Goal: Task Accomplishment & Management: Complete application form

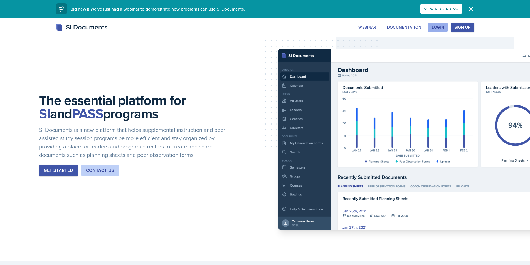
click at [444, 29] on div "Login" at bounding box center [438, 27] width 12 height 4
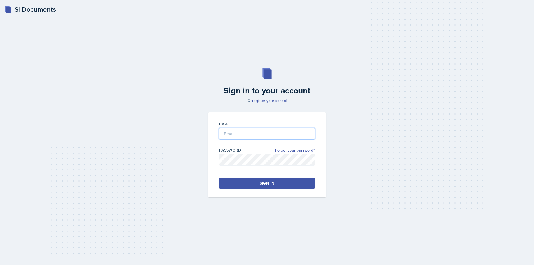
type input "rafani@students.kennesaw.edu"
click at [249, 181] on button "Sign in" at bounding box center [267, 183] width 96 height 11
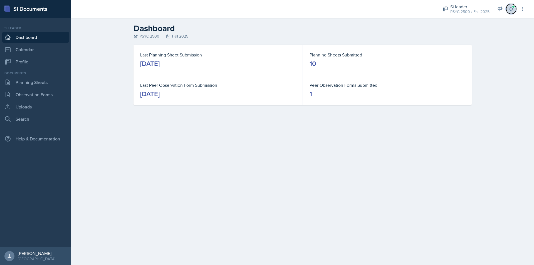
click at [514, 12] on button at bounding box center [511, 9] width 10 height 10
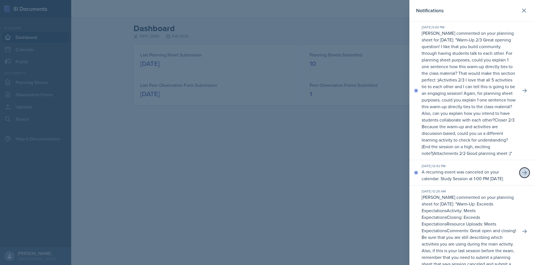
click at [524, 178] on button at bounding box center [525, 173] width 10 height 10
click at [522, 96] on button at bounding box center [525, 91] width 10 height 10
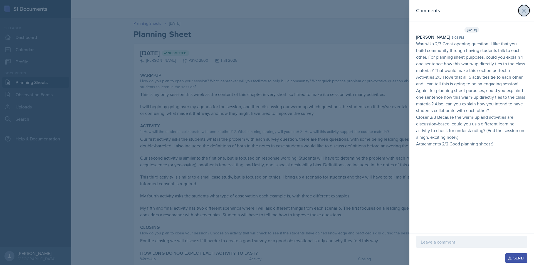
click at [524, 7] on button at bounding box center [524, 10] width 11 height 11
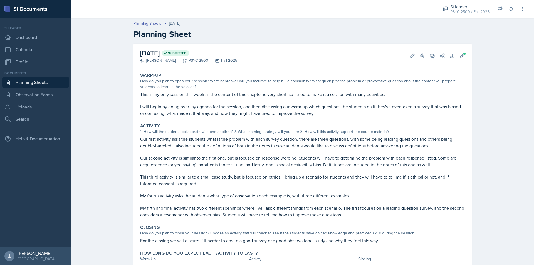
click at [26, 79] on link "Planning Sheets" at bounding box center [35, 82] width 67 height 11
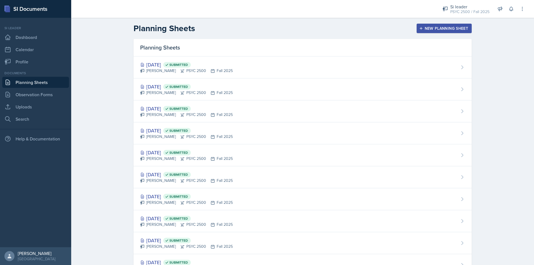
click at [440, 24] on button "New Planning Sheet" at bounding box center [444, 28] width 55 height 9
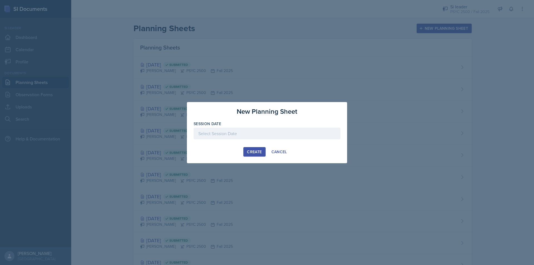
click at [253, 131] on div at bounding box center [267, 134] width 147 height 12
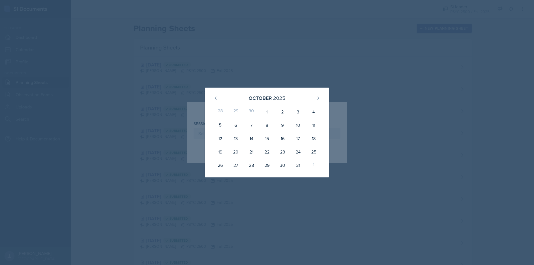
click at [372, 69] on div at bounding box center [267, 132] width 534 height 265
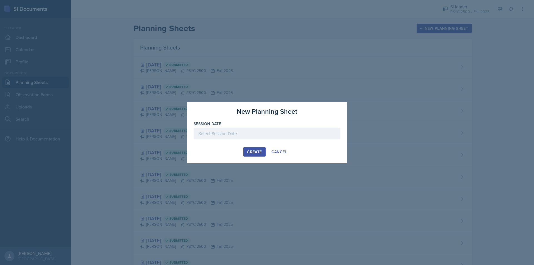
click at [276, 131] on div at bounding box center [267, 134] width 147 height 12
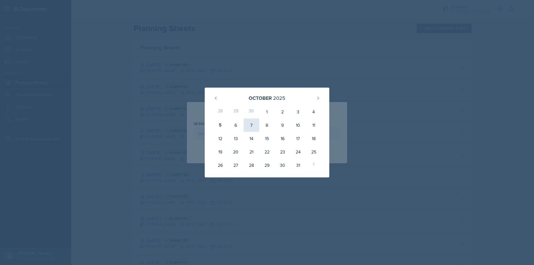
click at [253, 120] on div "7" at bounding box center [252, 125] width 16 height 13
type input "[DATE]"
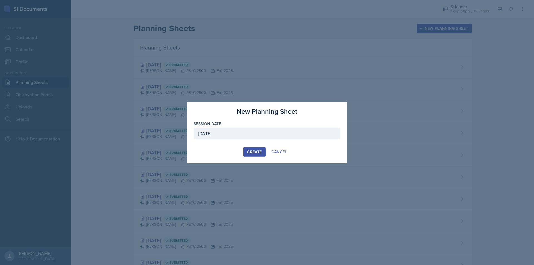
click at [256, 155] on button "Create" at bounding box center [254, 151] width 22 height 9
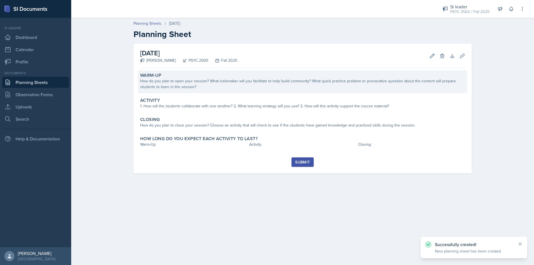
click at [224, 80] on div "How do you plan to open your session? What icebreaker will you facilitate to he…" at bounding box center [302, 84] width 325 height 12
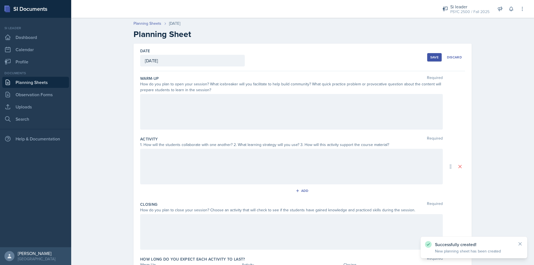
click at [169, 99] on div at bounding box center [291, 112] width 303 height 36
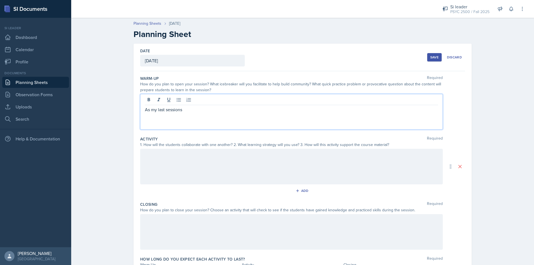
click at [209, 109] on p "As my last sessions" at bounding box center [291, 109] width 293 height 7
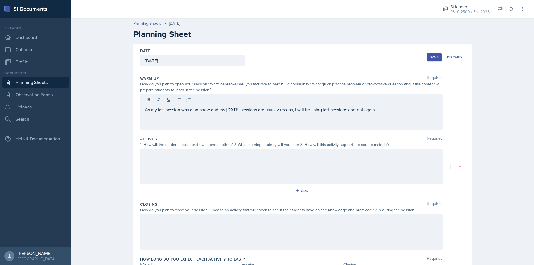
click at [162, 121] on p at bounding box center [291, 123] width 293 height 7
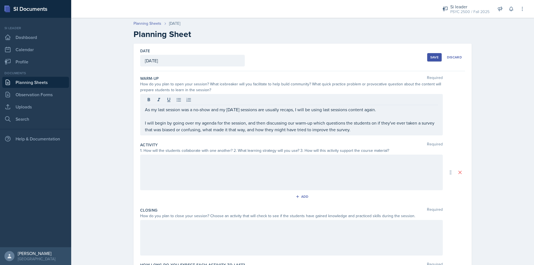
click at [207, 169] on div at bounding box center [291, 173] width 303 height 36
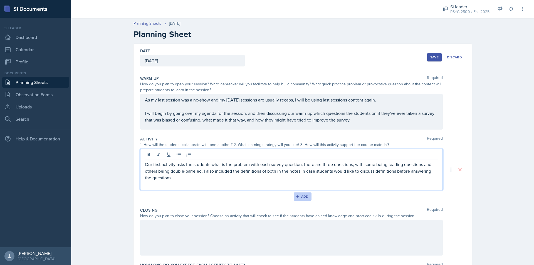
click at [300, 195] on div "Add" at bounding box center [303, 197] width 12 height 4
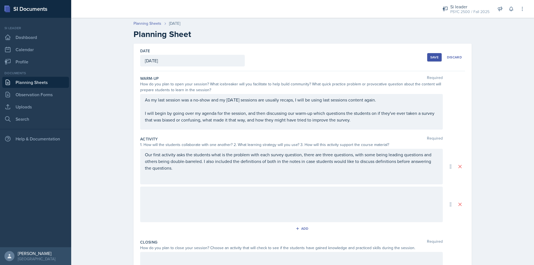
click at [222, 201] on div at bounding box center [291, 205] width 303 height 36
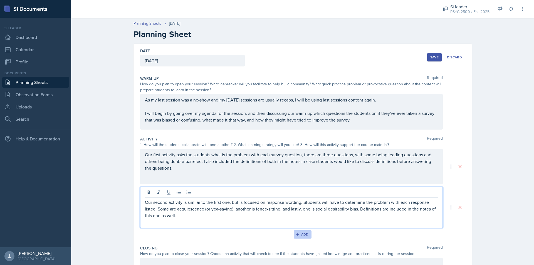
click at [296, 233] on icon "button" at bounding box center [298, 235] width 4 height 4
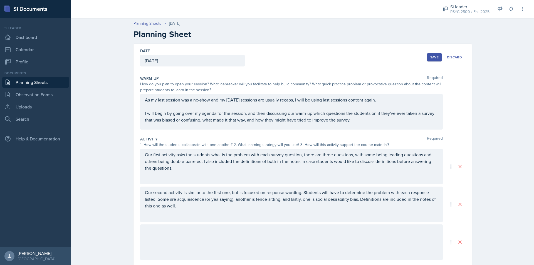
click at [205, 235] on div at bounding box center [291, 243] width 303 height 36
drag, startPoint x: 205, startPoint y: 235, endPoint x: 145, endPoint y: 243, distance: 61.2
drag, startPoint x: 145, startPoint y: 243, endPoint x: 144, endPoint y: 240, distance: 3.6
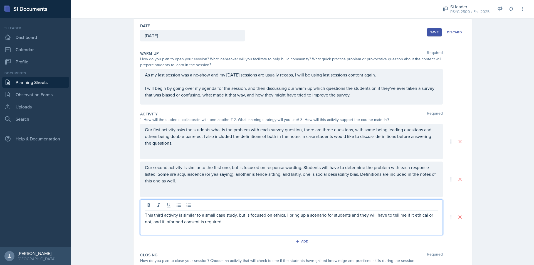
scroll to position [74, 0]
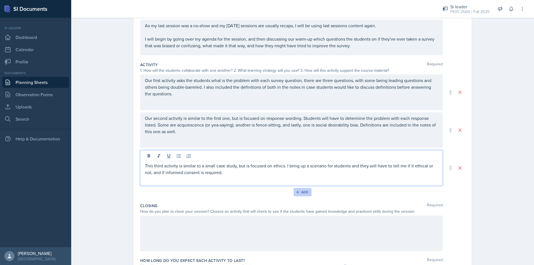
click at [307, 193] on button "Add" at bounding box center [303, 192] width 18 height 8
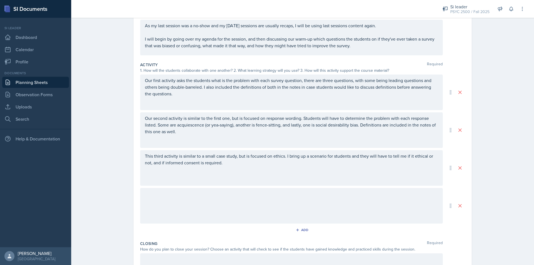
click at [220, 200] on div at bounding box center [291, 206] width 303 height 36
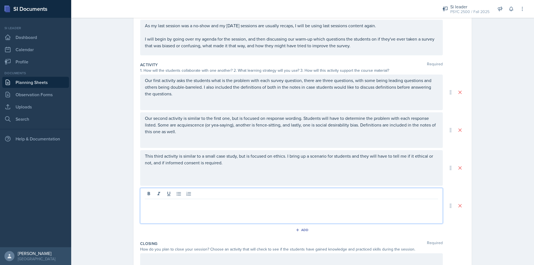
scroll to position [84, 0]
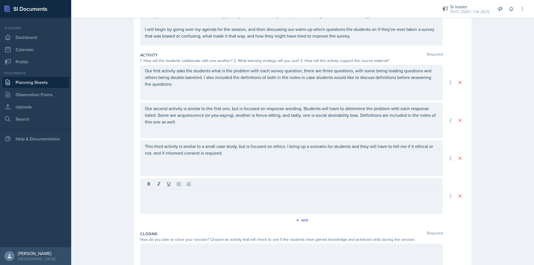
drag, startPoint x: 220, startPoint y: 200, endPoint x: 149, endPoint y: 200, distance: 71.2
drag, startPoint x: 149, startPoint y: 200, endPoint x: 144, endPoint y: 192, distance: 9.2
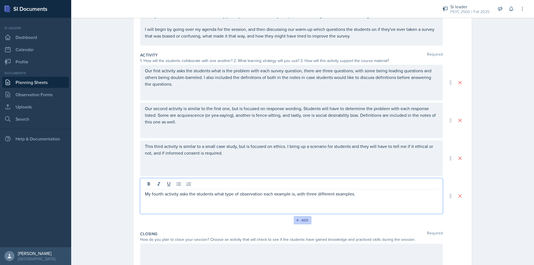
click at [307, 218] on button "Add" at bounding box center [303, 220] width 18 height 8
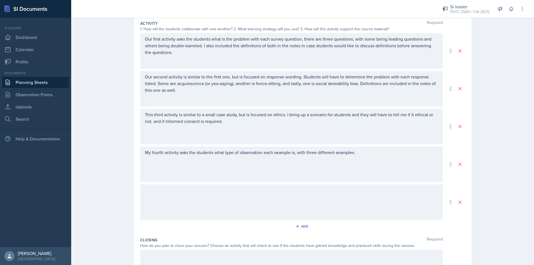
scroll to position [189, 0]
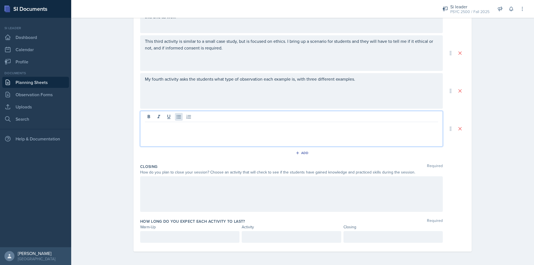
click at [175, 116] on div at bounding box center [291, 129] width 303 height 36
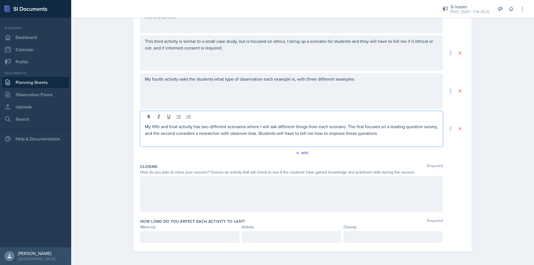
click at [280, 194] on div at bounding box center [291, 194] width 303 height 36
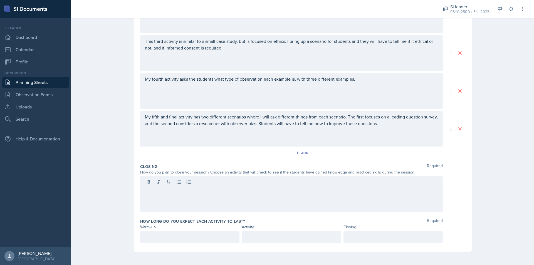
click at [221, 198] on div at bounding box center [291, 194] width 303 height 36
drag, startPoint x: 221, startPoint y: 197, endPoint x: 155, endPoint y: 194, distance: 66.0
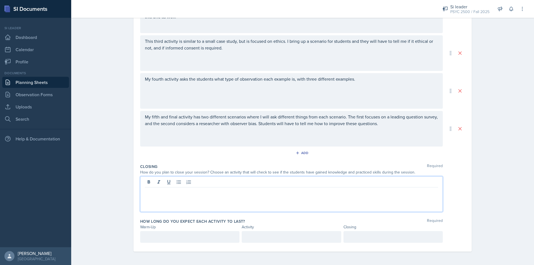
paste div
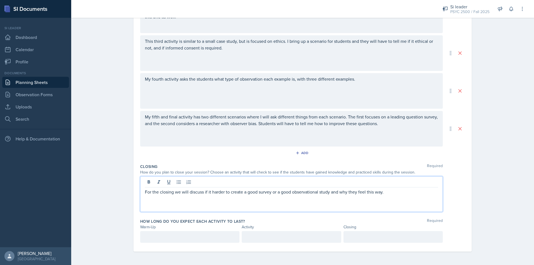
click at [209, 194] on p "For the closing we will discuss if it harder to create a good survey or a good …" at bounding box center [291, 192] width 293 height 7
click at [174, 237] on div at bounding box center [189, 237] width 99 height 12
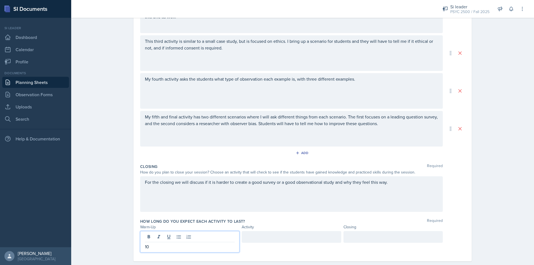
click at [278, 237] on div at bounding box center [291, 237] width 99 height 12
click at [360, 239] on div at bounding box center [393, 237] width 99 height 12
click at [497, 169] on div "Planning Sheets Oct 7th, 2025 Planning Sheet Date October 7th, 2025 October 202…" at bounding box center [302, 50] width 463 height 449
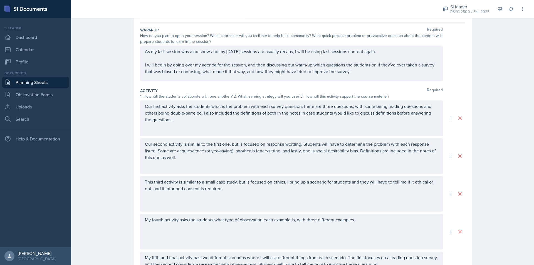
scroll to position [0, 0]
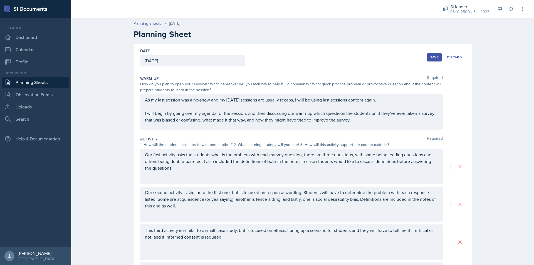
click at [437, 56] on div "Save" at bounding box center [434, 57] width 8 height 4
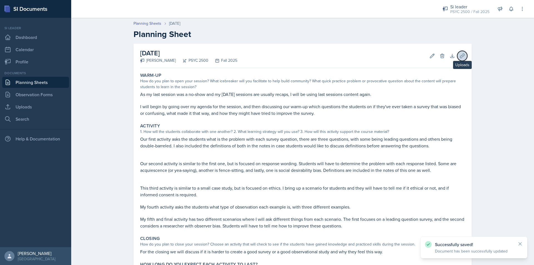
click at [462, 57] on icon at bounding box center [463, 56] width 6 height 6
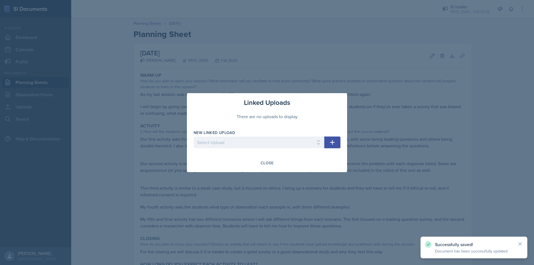
click at [267, 152] on div at bounding box center [259, 151] width 131 height 6
click at [264, 143] on select "Select Upload Chapter 2 08/26 + 09/02 Chapter 3 09/05 + 09/09 Chapter 4 09/12 C…" at bounding box center [259, 143] width 131 height 12
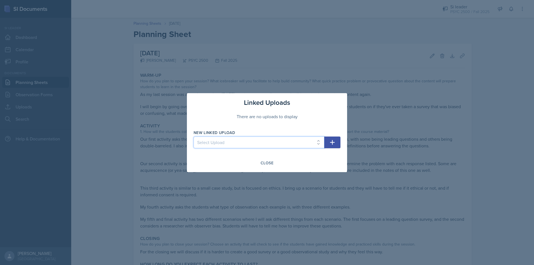
select select "92f1090c-e8ea-4251-b678-d1e79aba40d6"
click at [194, 137] on select "Select Upload Chapter 2 08/26 + 09/02 Chapter 3 09/05 + 09/09 Chapter 4 09/12 C…" at bounding box center [259, 143] width 131 height 12
click at [335, 141] on icon "button" at bounding box center [332, 142] width 7 height 7
select select
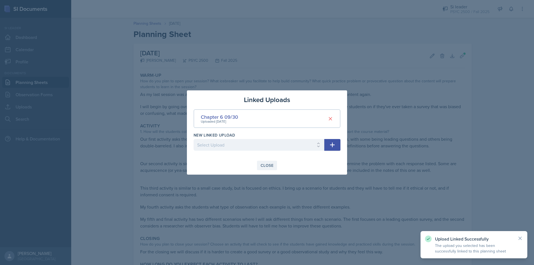
click at [264, 164] on div "Close" at bounding box center [267, 165] width 13 height 4
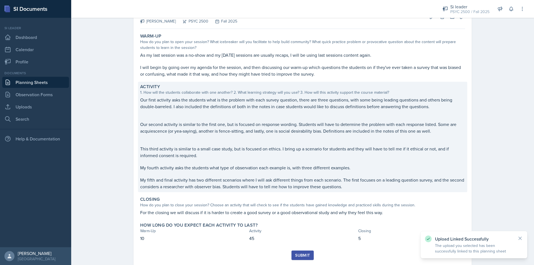
scroll to position [54, 0]
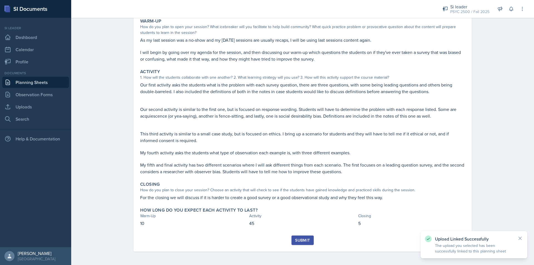
click at [302, 240] on div "Submit" at bounding box center [302, 240] width 15 height 4
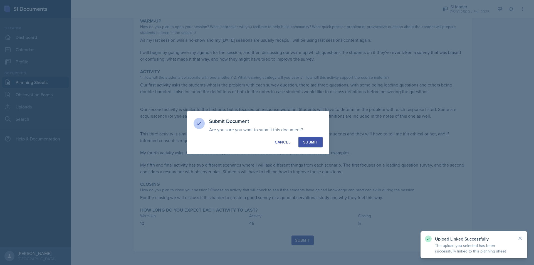
click at [309, 142] on div "Submit" at bounding box center [310, 142] width 15 height 6
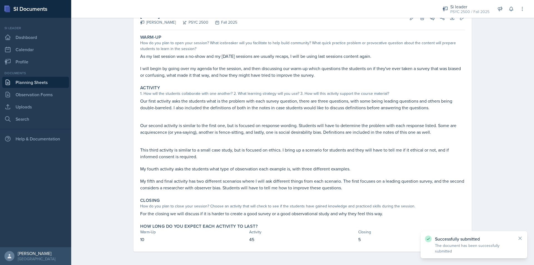
scroll to position [0, 0]
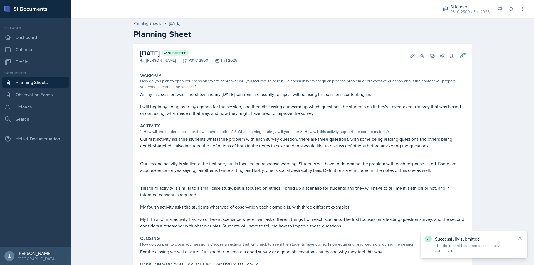
drag, startPoint x: 332, startPoint y: 185, endPoint x: 336, endPoint y: 181, distance: 6.3
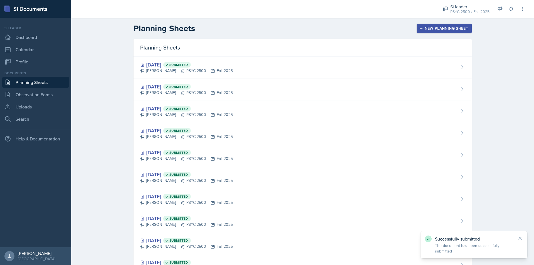
click at [423, 31] on button "New Planning Sheet" at bounding box center [444, 28] width 55 height 9
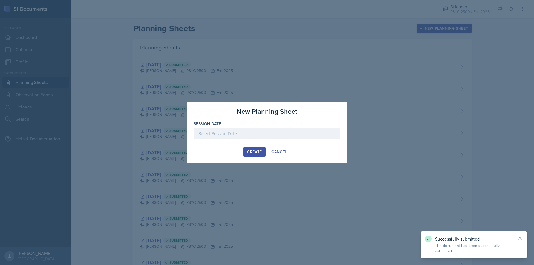
click at [259, 132] on div at bounding box center [267, 134] width 147 height 12
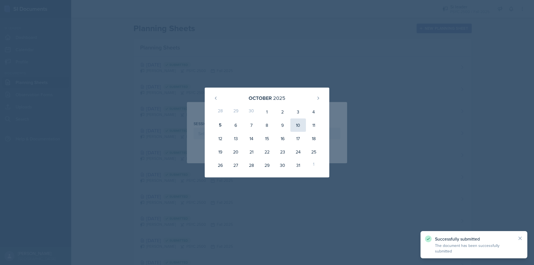
click at [300, 124] on div "10" at bounding box center [298, 125] width 16 height 13
type input "October 10th, 2025"
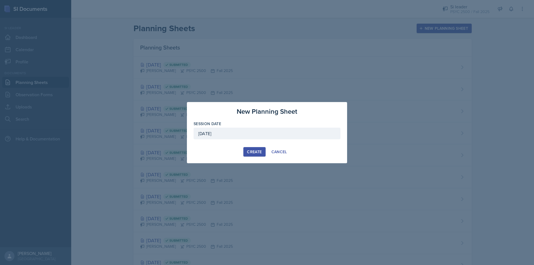
click at [248, 147] on button "Create" at bounding box center [254, 151] width 22 height 9
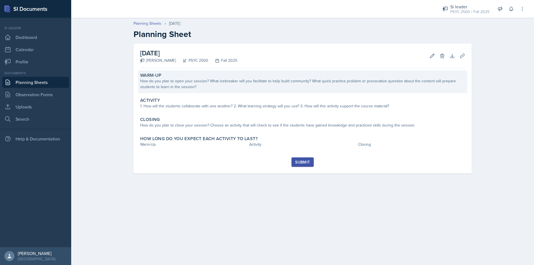
click at [212, 84] on div "How do you plan to open your session? What icebreaker will you facilitate to he…" at bounding box center [302, 84] width 325 height 12
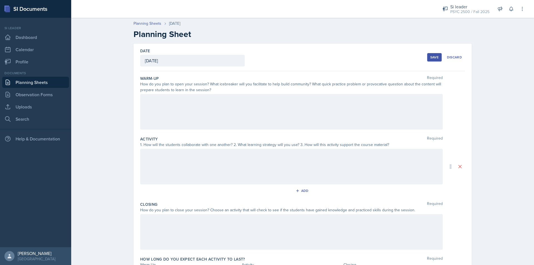
click at [235, 104] on div at bounding box center [291, 112] width 303 height 36
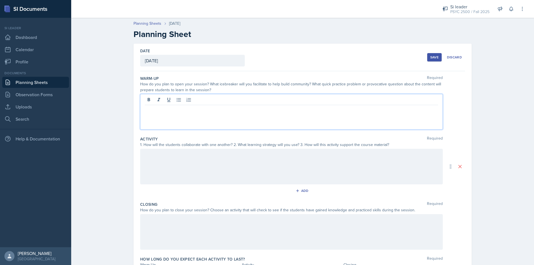
click at [298, 110] on p at bounding box center [291, 109] width 293 height 7
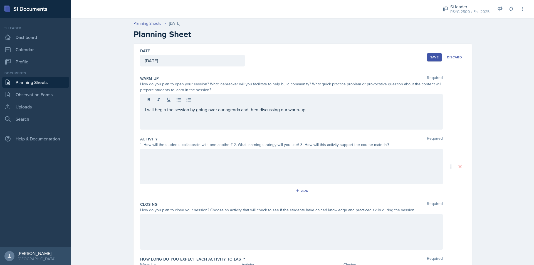
click at [345, 111] on p "I will begin the session by going over our agenda and then discussing our warm-…" at bounding box center [291, 109] width 293 height 7
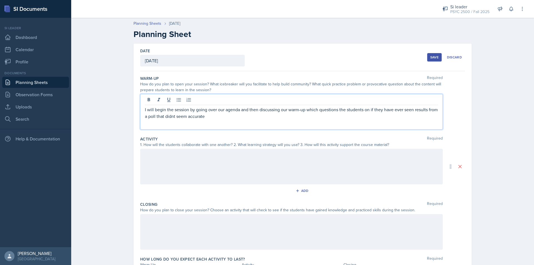
click at [174, 117] on p "I will begin the session by going over our agenda and then discussing our warm-…" at bounding box center [291, 112] width 293 height 13
click at [225, 116] on p "I will begin the session by going over our agenda and then discussing our warm-…" at bounding box center [291, 112] width 293 height 13
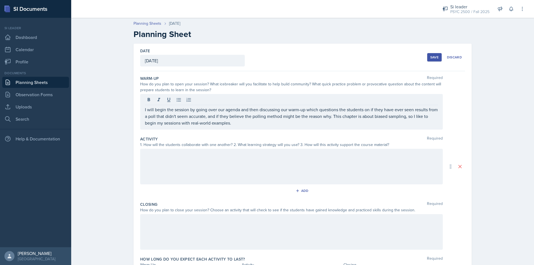
click at [238, 165] on div at bounding box center [291, 167] width 303 height 36
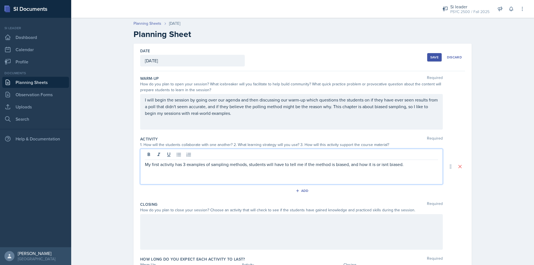
click at [383, 164] on p "My first activity has 3 examples of sampling methods, students will have to tel…" at bounding box center [291, 164] width 293 height 7
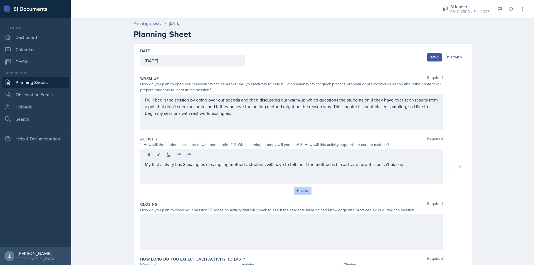
click at [298, 189] on div "Add" at bounding box center [303, 191] width 12 height 4
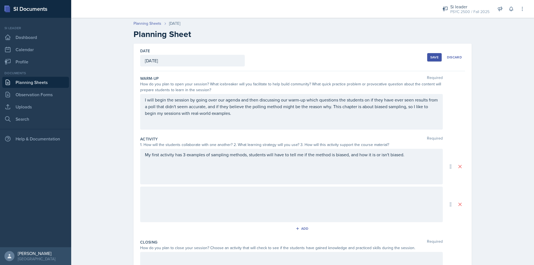
click at [164, 195] on div at bounding box center [291, 205] width 303 height 36
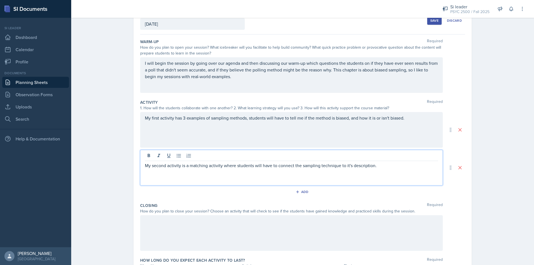
scroll to position [74, 0]
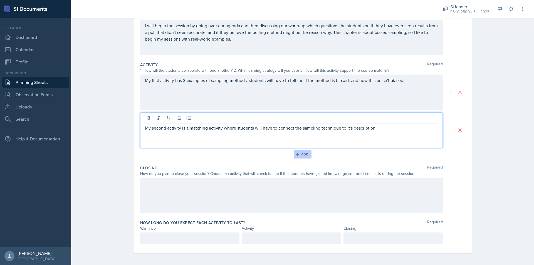
click at [304, 156] on div "Add" at bounding box center [303, 154] width 12 height 4
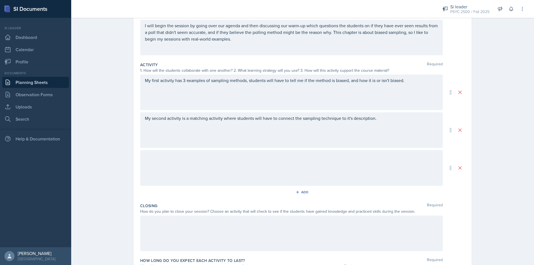
click at [180, 168] on div at bounding box center [291, 168] width 303 height 36
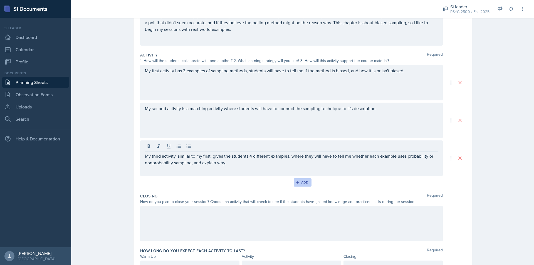
click at [300, 179] on button "Add" at bounding box center [303, 182] width 18 height 8
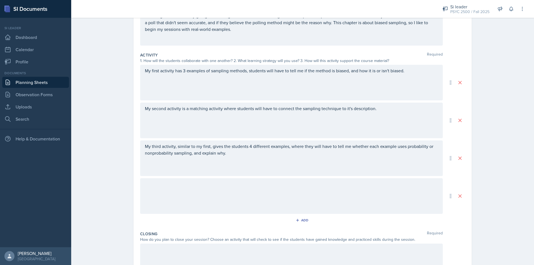
click at [242, 194] on div at bounding box center [291, 196] width 303 height 36
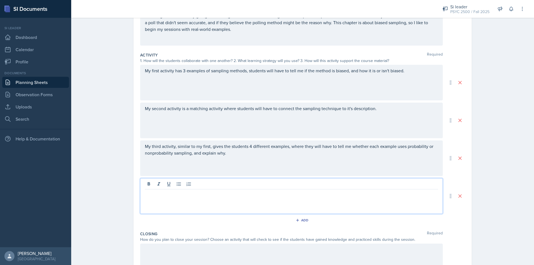
scroll to position [94, 0]
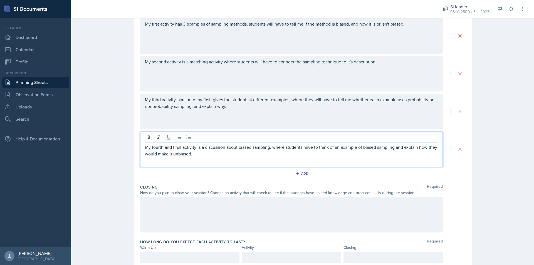
click at [220, 210] on div at bounding box center [291, 215] width 303 height 36
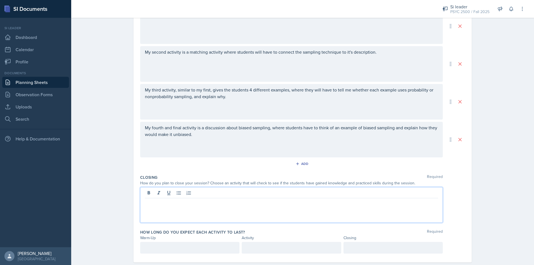
drag, startPoint x: 268, startPoint y: 205, endPoint x: 265, endPoint y: 204, distance: 2.8
click at [268, 205] on p at bounding box center [291, 203] width 293 height 7
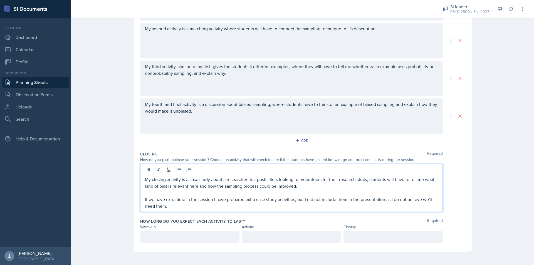
click at [159, 238] on p at bounding box center [190, 237] width 90 height 7
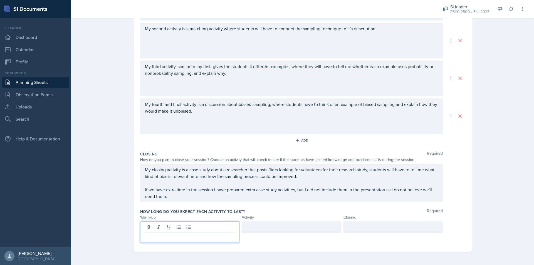
scroll to position [164, 0]
click at [256, 230] on div at bounding box center [291, 231] width 99 height 21
click at [369, 226] on div at bounding box center [393, 227] width 99 height 12
click at [259, 230] on div "30" at bounding box center [291, 231] width 99 height 21
click at [493, 177] on div "Planning Sheets Oct 10th, 2025 Planning Sheet Date October 10th, 2025 October 2…" at bounding box center [302, 58] width 463 height 414
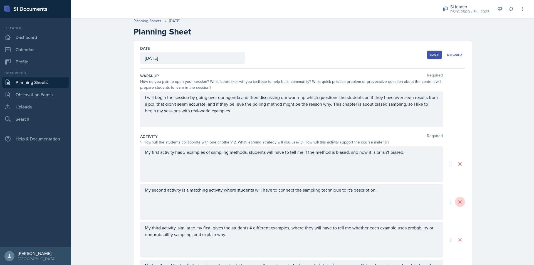
scroll to position [0, 0]
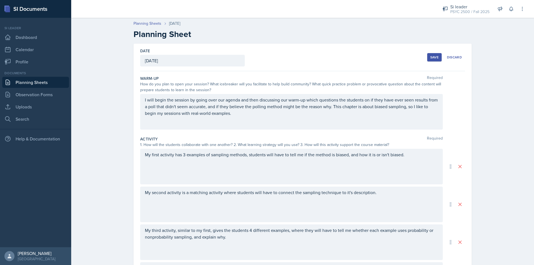
click at [433, 58] on div "Save" at bounding box center [434, 57] width 8 height 4
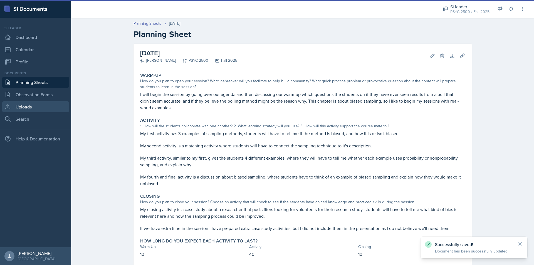
click at [50, 106] on link "Uploads" at bounding box center [35, 106] width 67 height 11
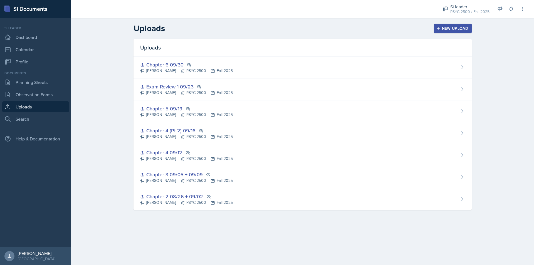
click at [460, 27] on div "New Upload" at bounding box center [453, 28] width 31 height 4
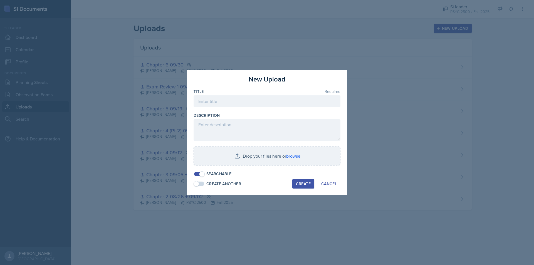
click at [204, 171] on div at bounding box center [267, 169] width 147 height 6
click at [204, 173] on span at bounding box center [202, 174] width 6 height 6
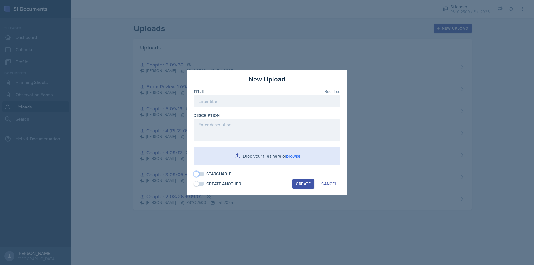
click at [234, 160] on input "file" at bounding box center [267, 156] width 146 height 18
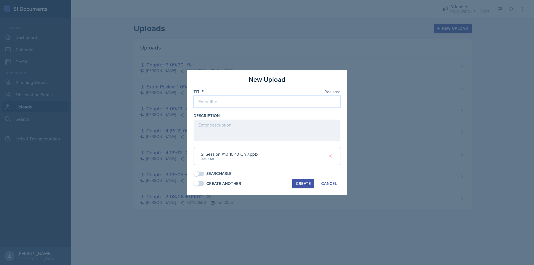
click at [234, 99] on input at bounding box center [267, 102] width 147 height 12
type input "Chapter 7 10/10"
drag, startPoint x: 309, startPoint y: 183, endPoint x: 316, endPoint y: 184, distance: 7.6
click at [311, 183] on button "Create" at bounding box center [303, 183] width 22 height 9
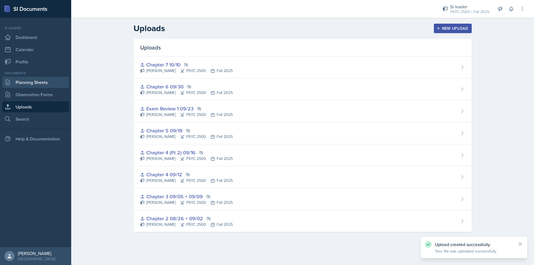
click at [46, 84] on link "Planning Sheets" at bounding box center [35, 82] width 67 height 11
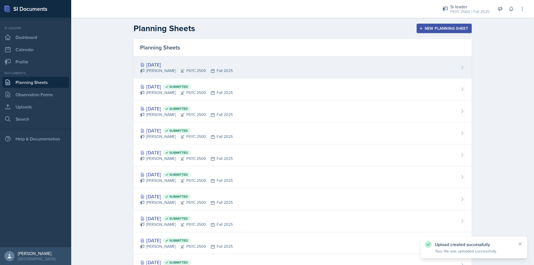
click at [211, 69] on icon at bounding box center [213, 71] width 4 height 4
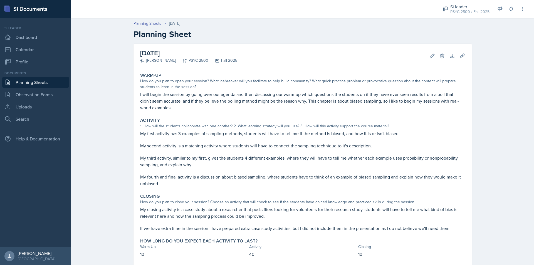
click at [514, 265] on div "Planning Sheets Oct 10th, 2025 Planning Sheet October 10th, 2025 Rayann Afani P…" at bounding box center [302, 155] width 463 height 281
click at [489, 27] on header "Planning Sheets Oct 10th, 2025 Planning Sheet" at bounding box center [302, 30] width 463 height 30
click at [462, 56] on icon at bounding box center [463, 56] width 6 height 6
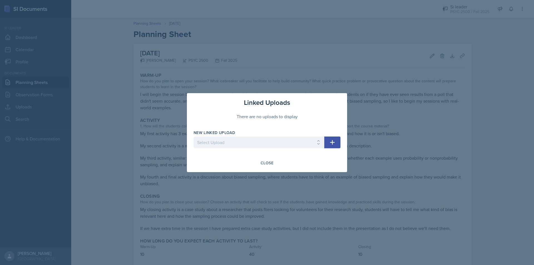
click at [220, 148] on div at bounding box center [259, 151] width 131 height 6
click at [222, 145] on select "Select Upload Chapter 2 08/26 + 09/02 Chapter 3 09/05 + 09/09 Chapter 4 09/12 C…" at bounding box center [259, 143] width 131 height 12
select select "1da1090f-e89f-4ce0-8696-9e266507a65d"
click at [194, 137] on select "Select Upload Chapter 2 08/26 + 09/02 Chapter 3 09/05 + 09/09 Chapter 4 09/12 C…" at bounding box center [259, 143] width 131 height 12
click at [332, 139] on icon "button" at bounding box center [332, 142] width 7 height 7
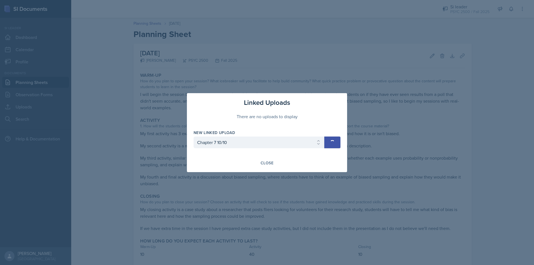
select select
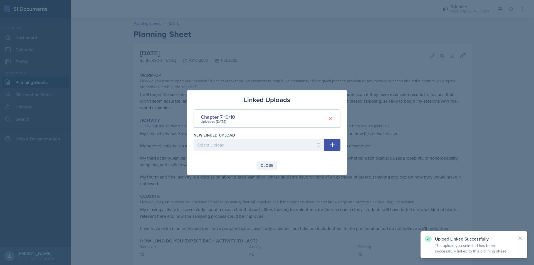
click at [265, 167] on div "Close" at bounding box center [267, 165] width 13 height 4
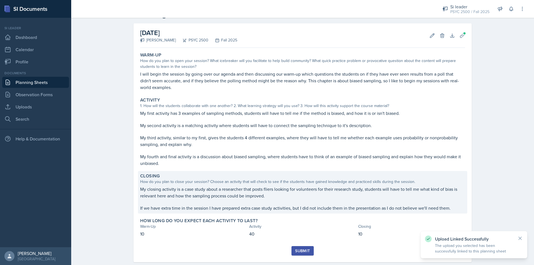
scroll to position [31, 0]
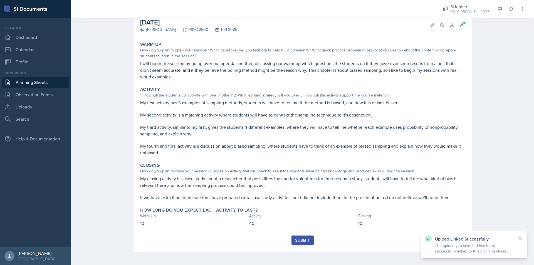
click at [299, 247] on div "Submit" at bounding box center [302, 244] width 325 height 16
click at [299, 239] on div "Submit" at bounding box center [302, 240] width 15 height 4
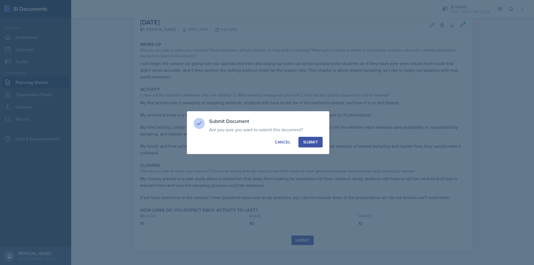
click at [308, 142] on div "Submit" at bounding box center [310, 142] width 15 height 6
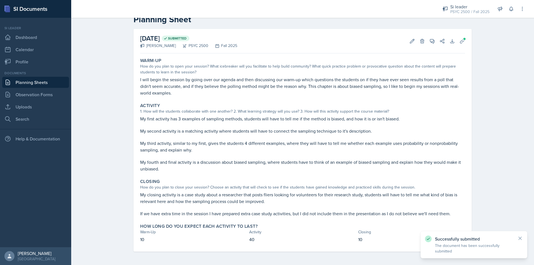
click at [52, 84] on link "Planning Sheets" at bounding box center [35, 82] width 67 height 11
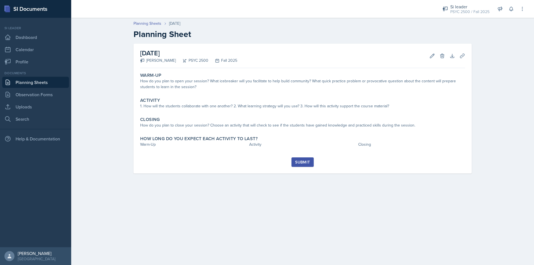
click at [50, 82] on link "Planning Sheets" at bounding box center [35, 82] width 67 height 11
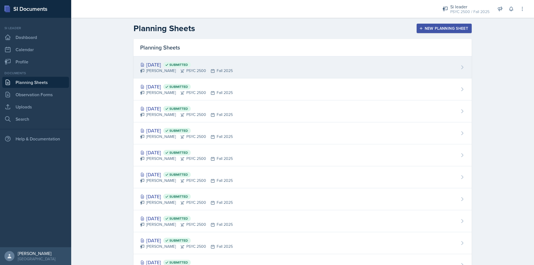
click at [252, 65] on div "[DATE] Submitted [PERSON_NAME] PSYC 2500 Fall 2025" at bounding box center [303, 67] width 338 height 22
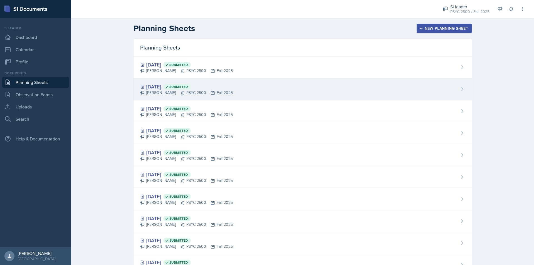
click at [170, 87] on div "[DATE] Submitted" at bounding box center [186, 87] width 93 height 8
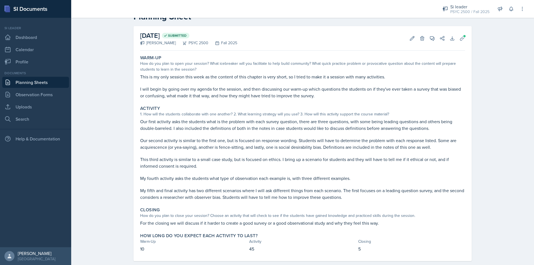
scroll to position [27, 0]
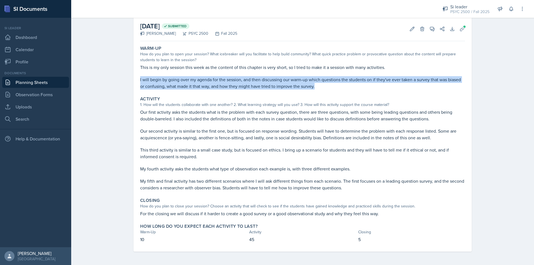
drag, startPoint x: 137, startPoint y: 77, endPoint x: 310, endPoint y: 84, distance: 173.2
click at [327, 88] on div "Warm-Up How do you plan to open your session? What icebreaker will you facilita…" at bounding box center [302, 67] width 329 height 48
copy p "I will begin by going over my agenda for the session, and then discussing our w…"
click at [141, 111] on p "Our first activity asks the students what is the problem with each survey quest…" at bounding box center [302, 115] width 325 height 13
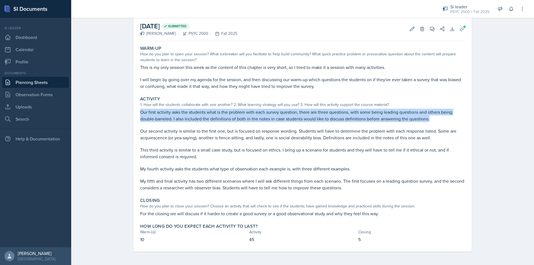
drag, startPoint x: 142, startPoint y: 113, endPoint x: 435, endPoint y: 119, distance: 292.2
click at [439, 120] on div "Activity 1. How will the students collaborate with one another? 2. What learnin…" at bounding box center [302, 143] width 329 height 99
copy p "Our first activity asks the students what is the problem with each survey quest…"
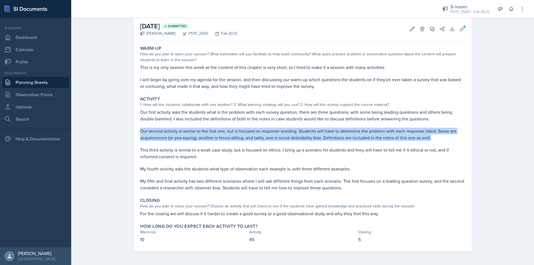
drag, startPoint x: 139, startPoint y: 131, endPoint x: 434, endPoint y: 140, distance: 295.7
click at [434, 140] on p "Our second activity is similar to the first one, but is focused on response wor…" at bounding box center [302, 134] width 325 height 13
copy p "Our second activity is similar to the first one, but is focused on response wor…"
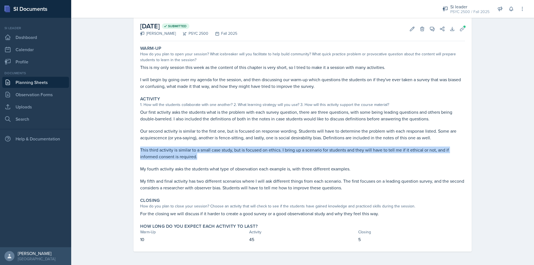
drag, startPoint x: 140, startPoint y: 150, endPoint x: 199, endPoint y: 158, distance: 59.5
click at [199, 158] on p "This third activity is similar to a small case study, but is focused on ethics.…" at bounding box center [302, 153] width 325 height 13
copy p "This third activity is similar to a small case study, but is focused on ethics.…"
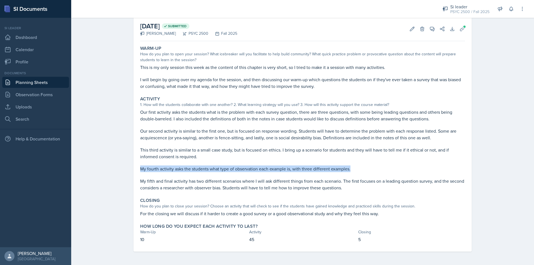
drag, startPoint x: 137, startPoint y: 170, endPoint x: 360, endPoint y: 170, distance: 222.9
click at [362, 170] on div "Activity 1. How will the students collaborate with one another? 2. What learnin…" at bounding box center [302, 143] width 329 height 99
copy p "My fourth activity asks the students what type of observation each example is, …"
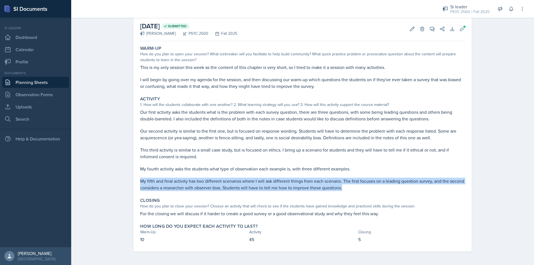
drag, startPoint x: 139, startPoint y: 179, endPoint x: 401, endPoint y: 188, distance: 261.7
click at [401, 188] on p "My fifth and final activity has two different scenarios where I will ask differ…" at bounding box center [302, 184] width 325 height 13
copy p "My fifth and final activity has two different scenarios where I will ask differ…"
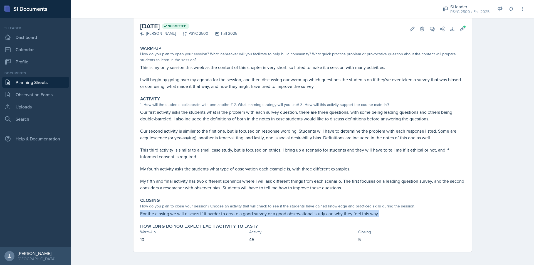
drag, startPoint x: 134, startPoint y: 215, endPoint x: 391, endPoint y: 212, distance: 256.3
click at [391, 212] on div "[DATE] Submitted [PERSON_NAME] PSYC 2500 Fall 2025 Edit Delete View Comments Co…" at bounding box center [303, 134] width 338 height 235
copy p "For the closing we will discuss if it harder to create a good survey or a good …"
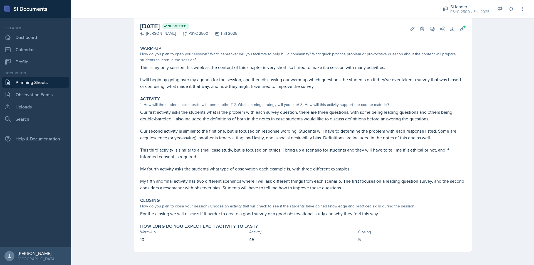
click at [111, 86] on div "Planning Sheets [DATE] Planning Sheet [DATE] Submitted [PERSON_NAME] PSYC 2500 …" at bounding box center [302, 126] width 463 height 277
